Goal: Task Accomplishment & Management: Complete application form

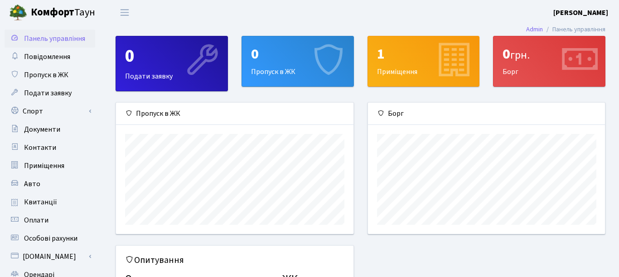
scroll to position [131, 238]
click at [64, 75] on span "Пропуск в ЖК" at bounding box center [46, 75] width 44 height 10
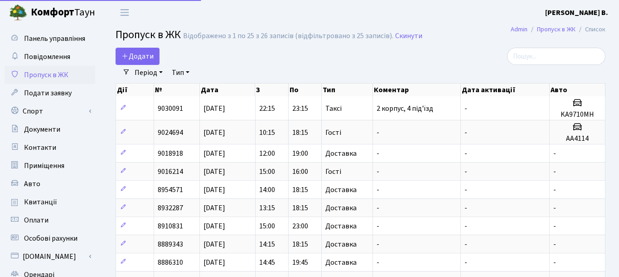
select select "25"
click at [144, 61] on span "Додати" at bounding box center [138, 56] width 32 height 10
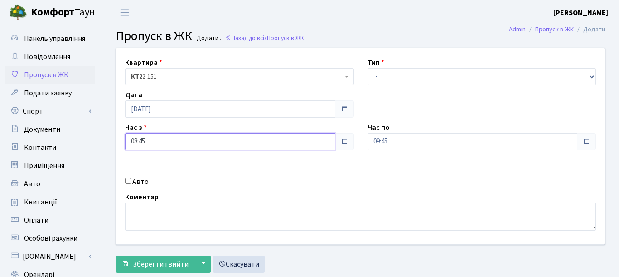
click at [321, 146] on input "08:45" at bounding box center [230, 141] width 210 height 17
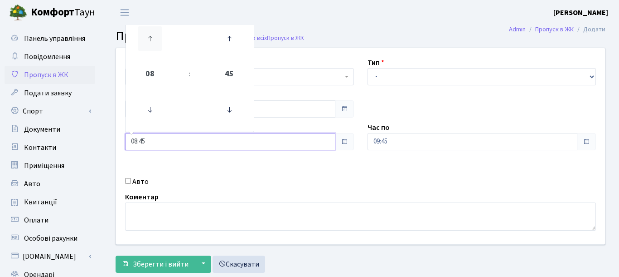
click at [147, 42] on icon at bounding box center [150, 38] width 24 height 24
click at [230, 107] on icon at bounding box center [229, 109] width 24 height 24
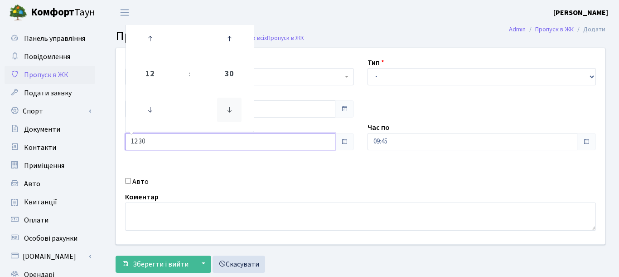
click at [230, 107] on icon at bounding box center [229, 109] width 24 height 24
type input "12:00"
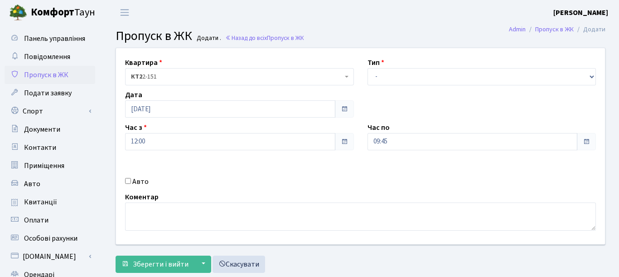
click at [374, 2] on header "Комфорт Таун Курильчук М. В. Мій обліковий запис Вийти" at bounding box center [309, 12] width 619 height 25
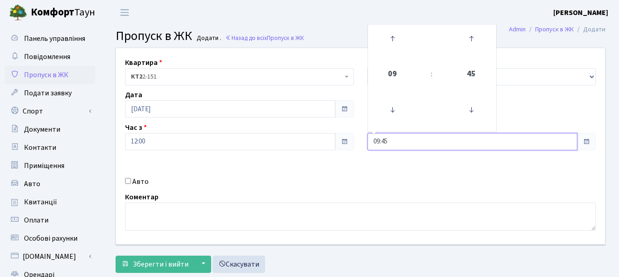
click at [510, 146] on input "09:45" at bounding box center [473, 141] width 210 height 17
click at [391, 38] on icon at bounding box center [392, 38] width 24 height 24
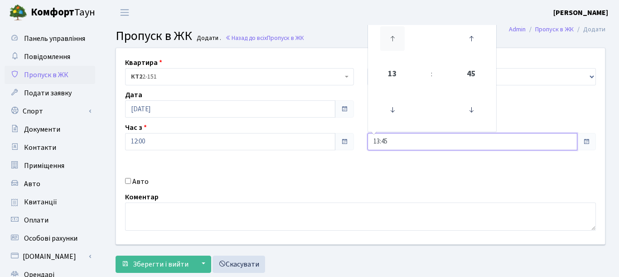
click at [391, 38] on icon at bounding box center [392, 38] width 24 height 24
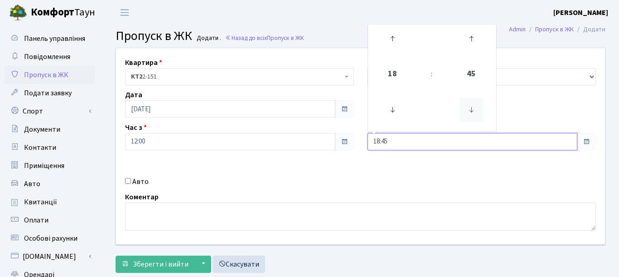
click at [471, 108] on icon at bounding box center [471, 109] width 24 height 24
click at [470, 107] on icon at bounding box center [471, 109] width 24 height 24
type input "18:00"
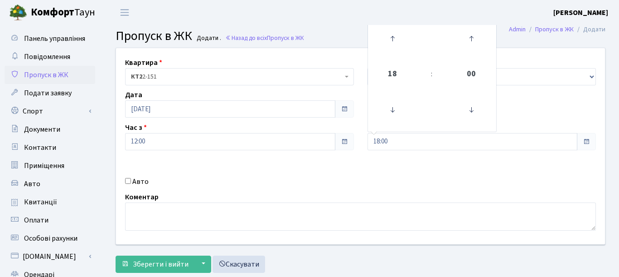
click at [335, 26] on main "Admin Пропуск в ЖК Додати Пропуск в ЖК Додати . Назад до всіх Пропуск в ЖК Квар…" at bounding box center [360, 205] width 517 height 360
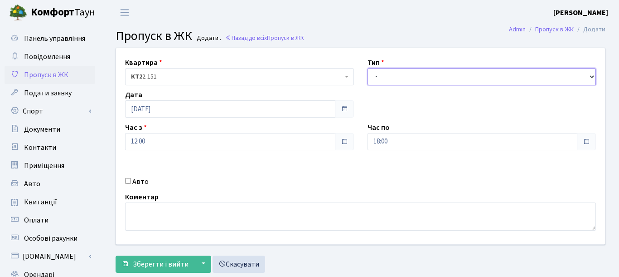
select select "1"
click option "Доставка" at bounding box center [0, 0] width 0 height 0
click at [356, 31] on h3 "Пропуск в ЖК Додати . Назад до всіх Пропуск в ЖК" at bounding box center [361, 36] width 490 height 15
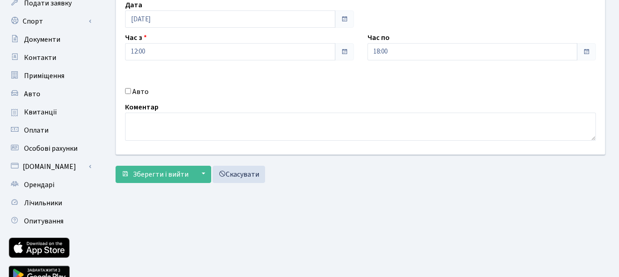
scroll to position [103, 0]
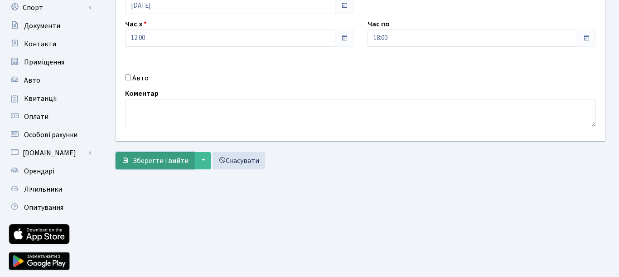
click at [165, 165] on span "Зберегти і вийти" at bounding box center [161, 161] width 56 height 10
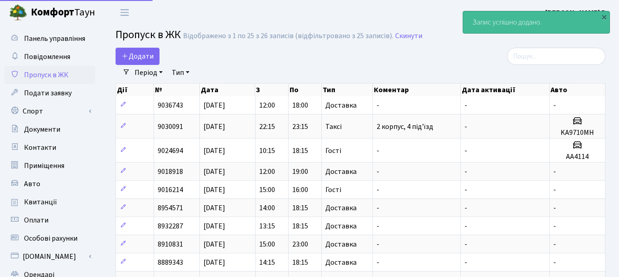
select select "25"
